Goal: Information Seeking & Learning: Learn about a topic

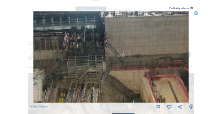
click at [196, 13] on icon at bounding box center [196, 13] width 4 height 4
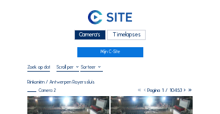
click at [85, 37] on div "Camera's" at bounding box center [90, 35] width 32 height 10
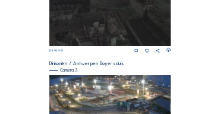
scroll to position [420, 0]
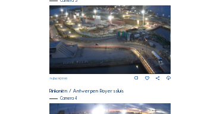
click at [104, 36] on img at bounding box center [110, 39] width 122 height 68
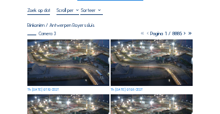
scroll to position [60, 0]
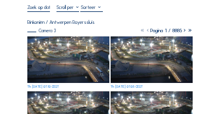
click at [58, 55] on img at bounding box center [68, 59] width 82 height 46
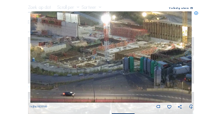
click at [109, 45] on img at bounding box center [111, 56] width 162 height 91
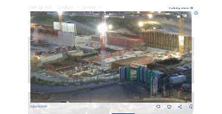
drag, startPoint x: 107, startPoint y: 46, endPoint x: 103, endPoint y: 55, distance: 9.6
click at [103, 55] on img at bounding box center [111, 56] width 162 height 91
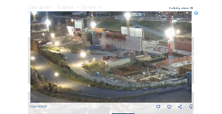
drag, startPoint x: 74, startPoint y: 50, endPoint x: 138, endPoint y: 55, distance: 63.9
click at [138, 55] on img at bounding box center [111, 56] width 162 height 91
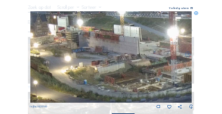
click at [122, 49] on img at bounding box center [111, 56] width 162 height 91
click at [197, 14] on icon at bounding box center [196, 13] width 4 height 4
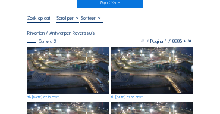
scroll to position [24, 0]
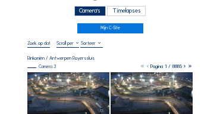
click at [96, 14] on div "Camera's" at bounding box center [90, 11] width 32 height 10
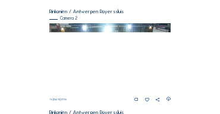
scroll to position [107, 0]
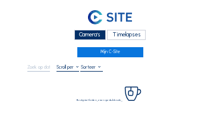
click at [88, 33] on div "Camera's" at bounding box center [90, 35] width 32 height 10
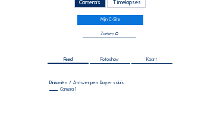
scroll to position [3, 0]
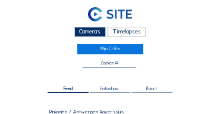
click at [88, 32] on div "Camera's" at bounding box center [90, 32] width 32 height 10
